Goal: Task Accomplishment & Management: Complete application form

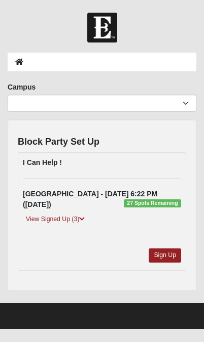
click at [88, 214] on link "View Signed Up (3)" at bounding box center [55, 219] width 65 height 11
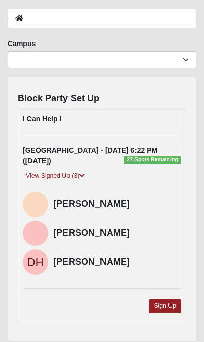
scroll to position [70, 0]
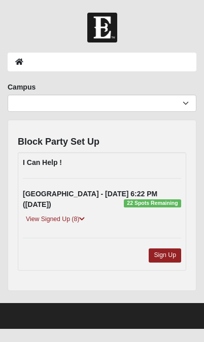
click at [58, 214] on link "View Signed Up (8)" at bounding box center [55, 219] width 65 height 11
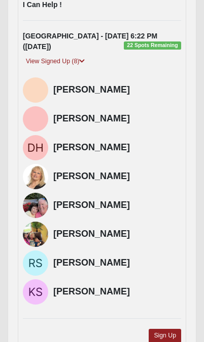
scroll to position [157, 0]
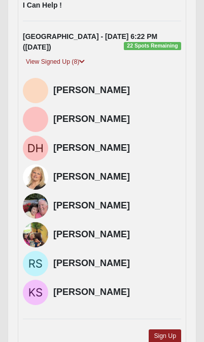
click at [37, 226] on img at bounding box center [35, 234] width 25 height 25
click at [34, 222] on img at bounding box center [35, 234] width 25 height 25
click at [34, 227] on img at bounding box center [35, 234] width 25 height 25
click at [36, 282] on img at bounding box center [35, 292] width 25 height 25
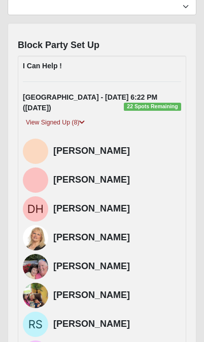
scroll to position [0, 0]
